Goal: Entertainment & Leisure: Consume media (video, audio)

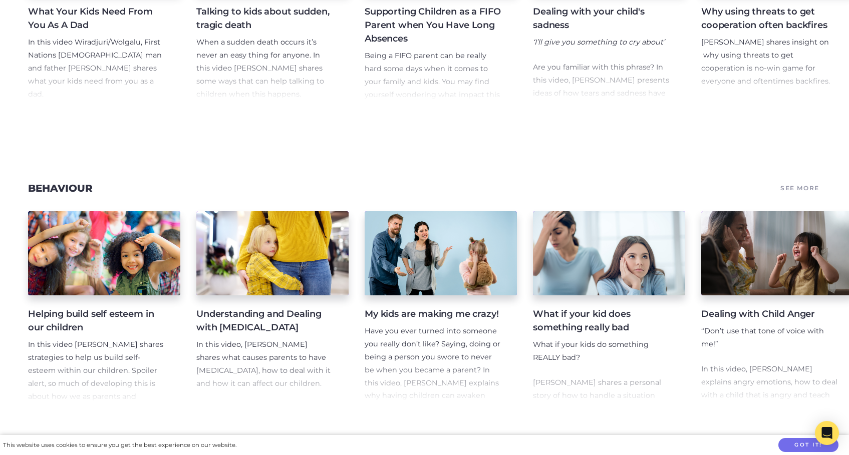
scroll to position [1552, 0]
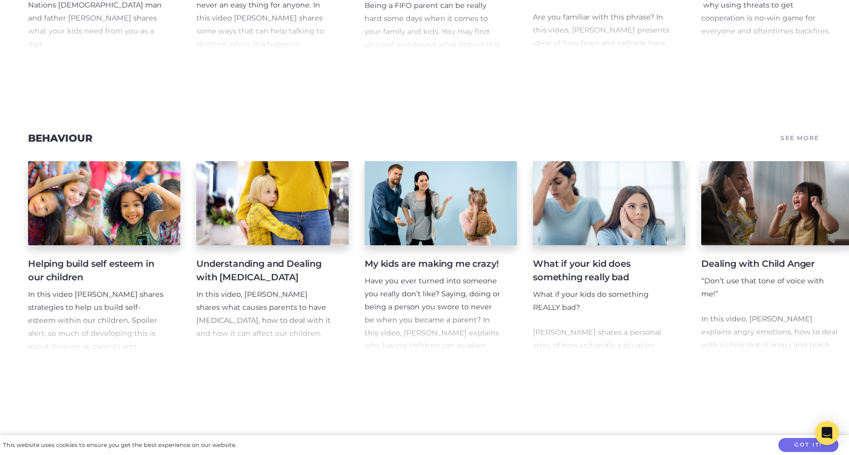
click at [65, 265] on h4 "Helping build self esteem in our children" at bounding box center [96, 270] width 136 height 27
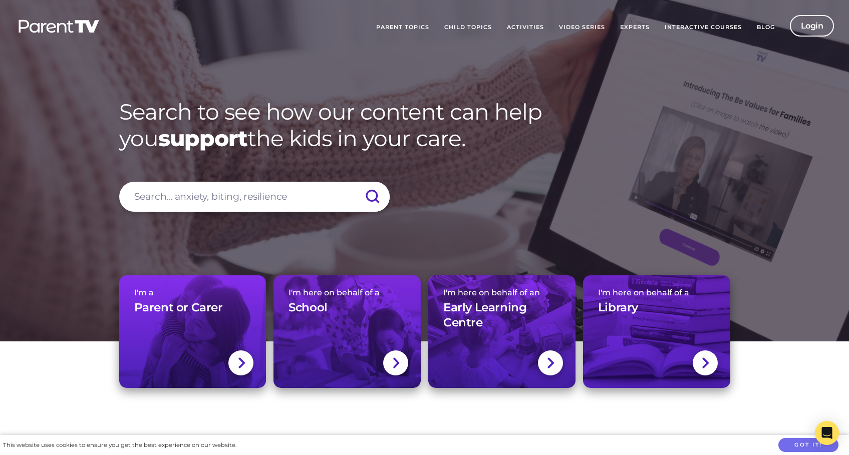
scroll to position [11033, 0]
